Goal: Transaction & Acquisition: Purchase product/service

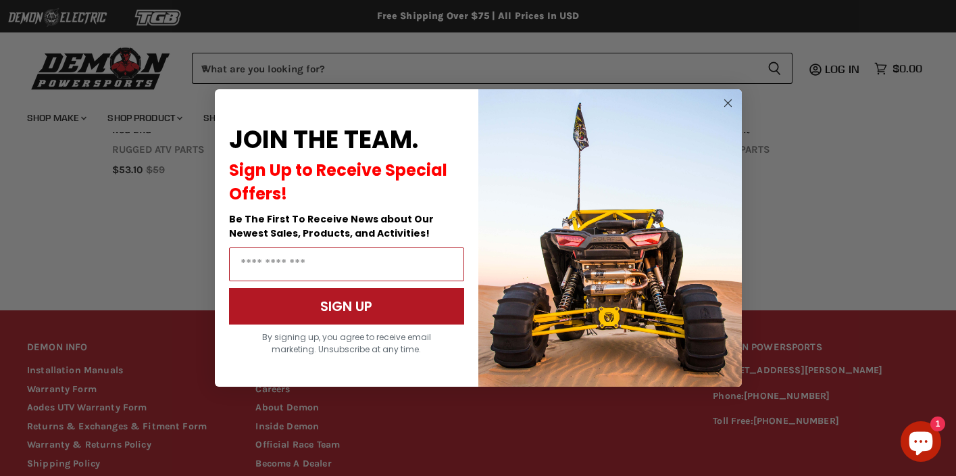
scroll to position [1063, 0]
